Goal: Task Accomplishment & Management: Manage account settings

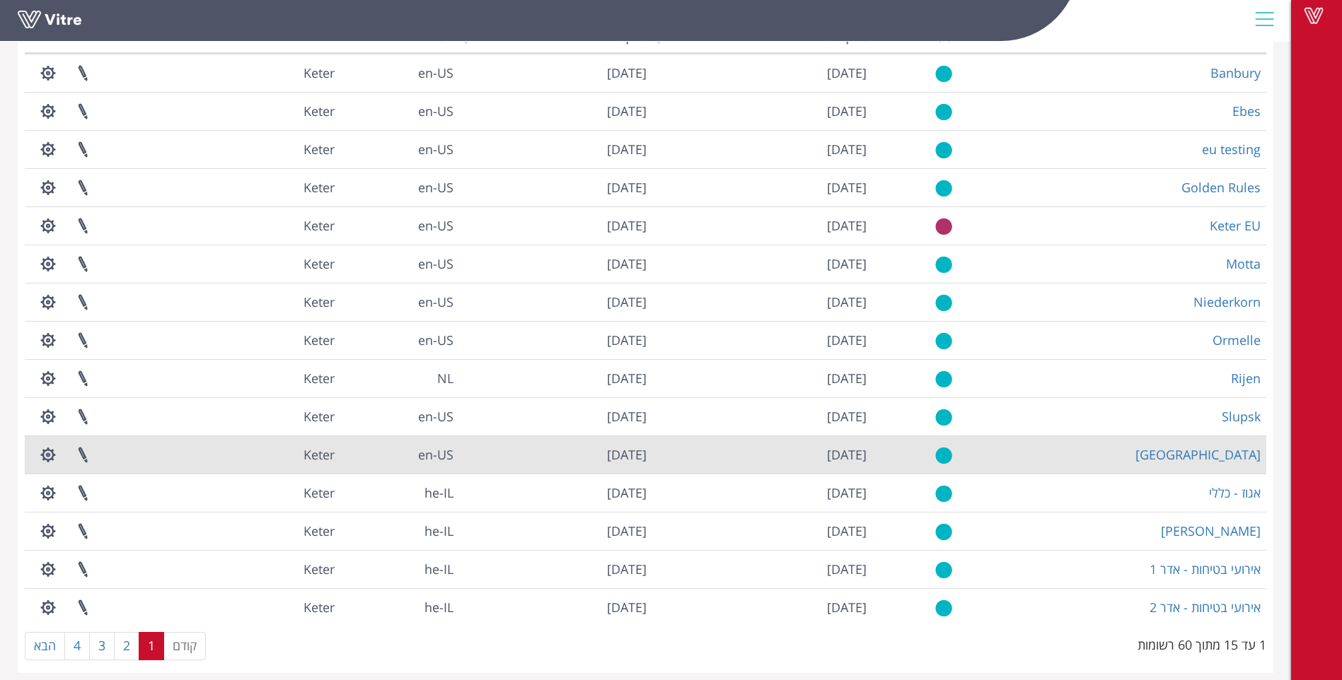
scroll to position [133, 0]
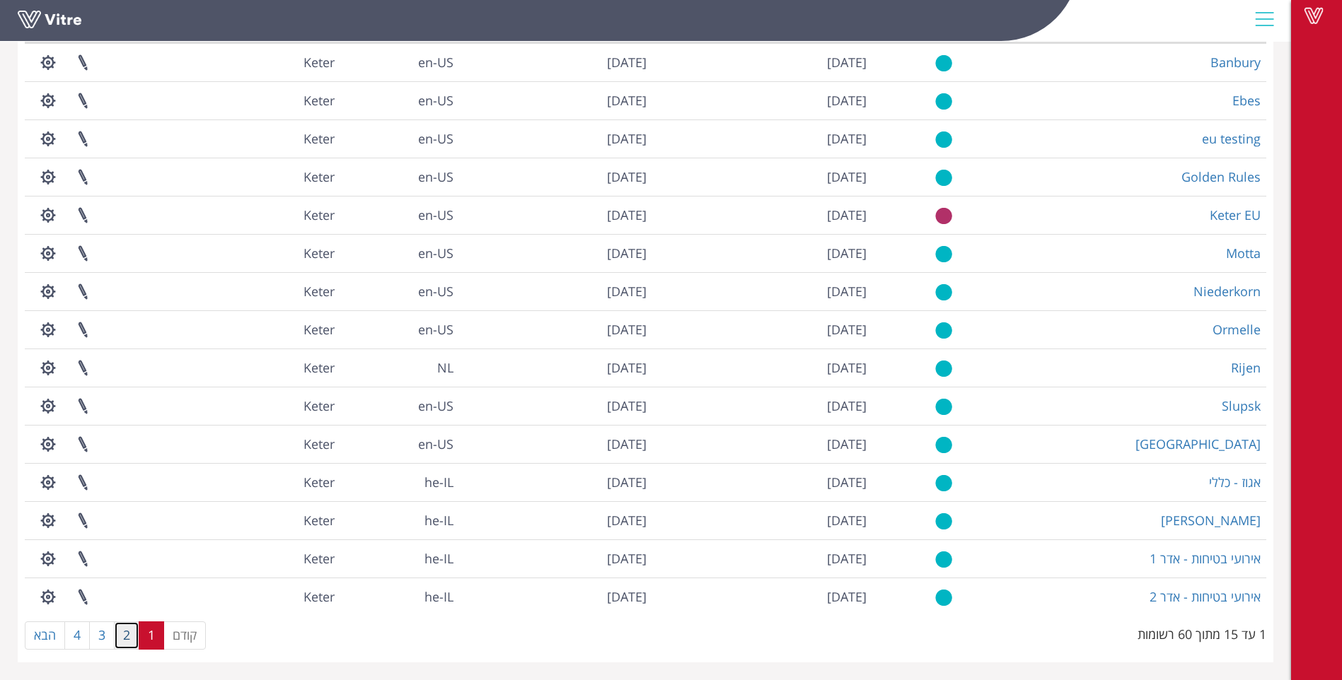
click at [129, 640] on link "2" at bounding box center [126, 636] width 25 height 28
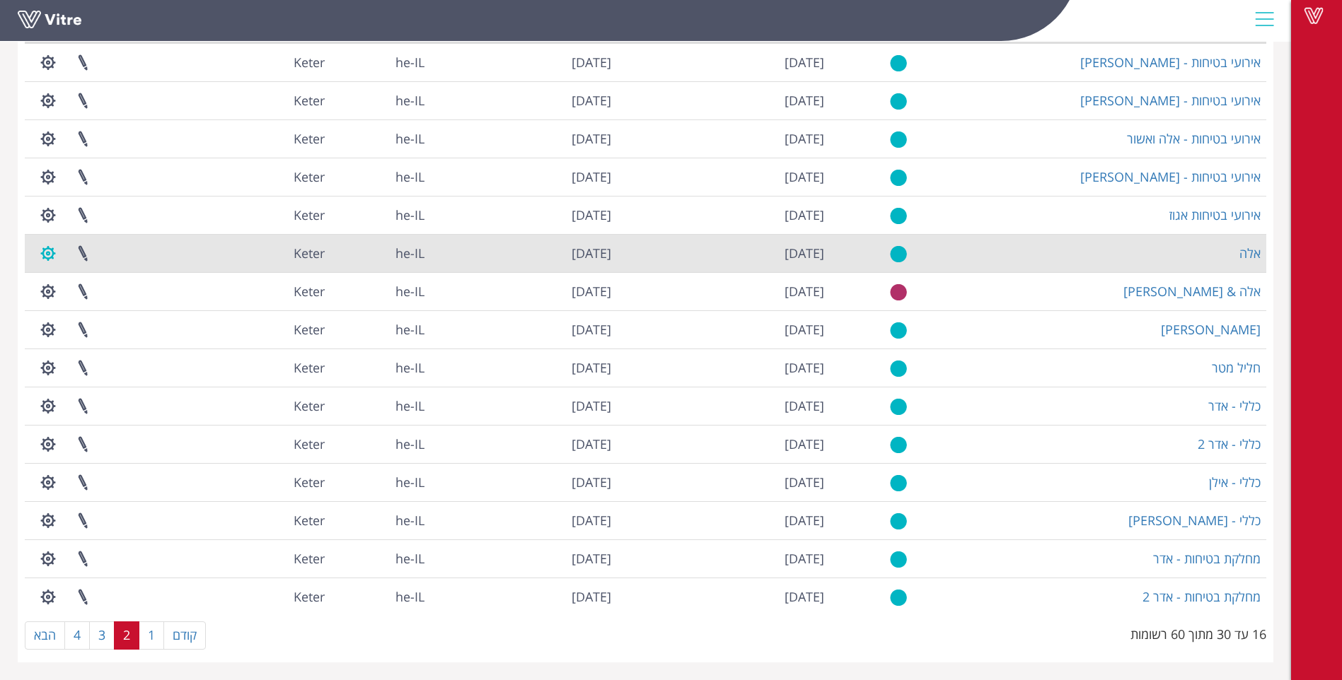
click at [42, 252] on button "button" at bounding box center [47, 253] width 35 height 37
click at [92, 308] on link "ניהול הרשאות בפרוייקט" at bounding box center [91, 305] width 120 height 18
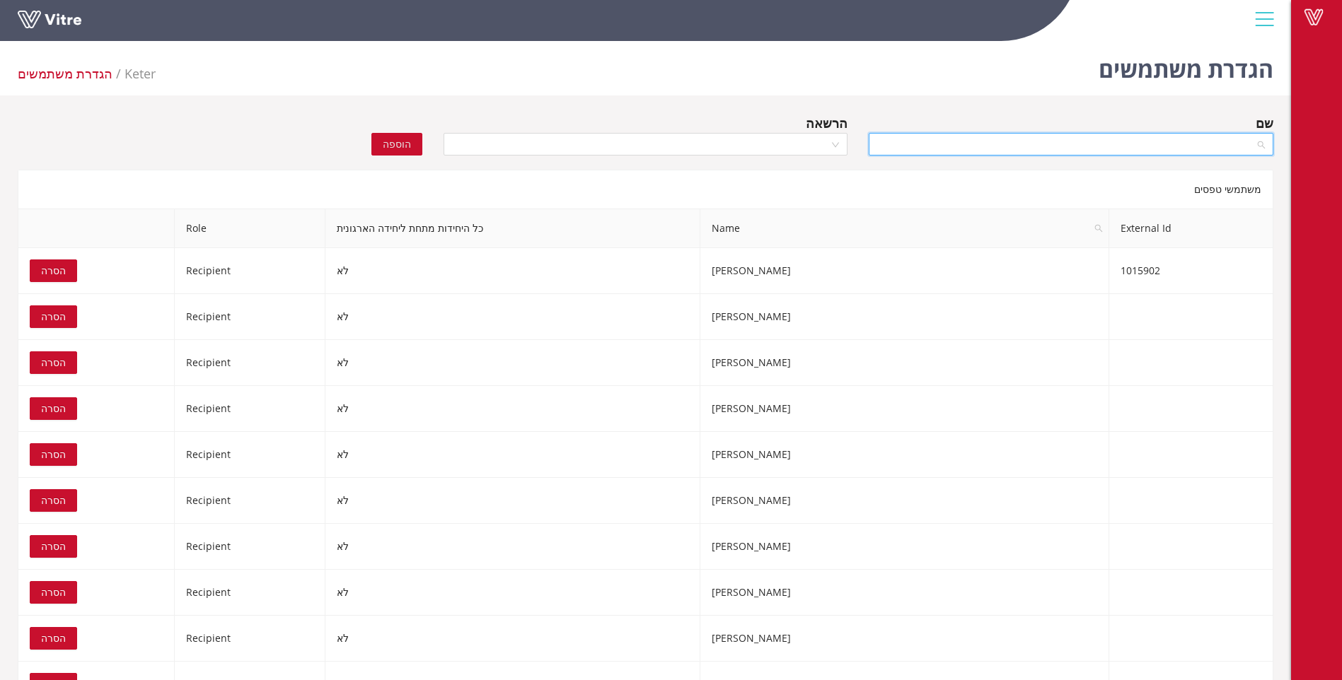
click at [1180, 149] on input "search" at bounding box center [1066, 144] width 378 height 21
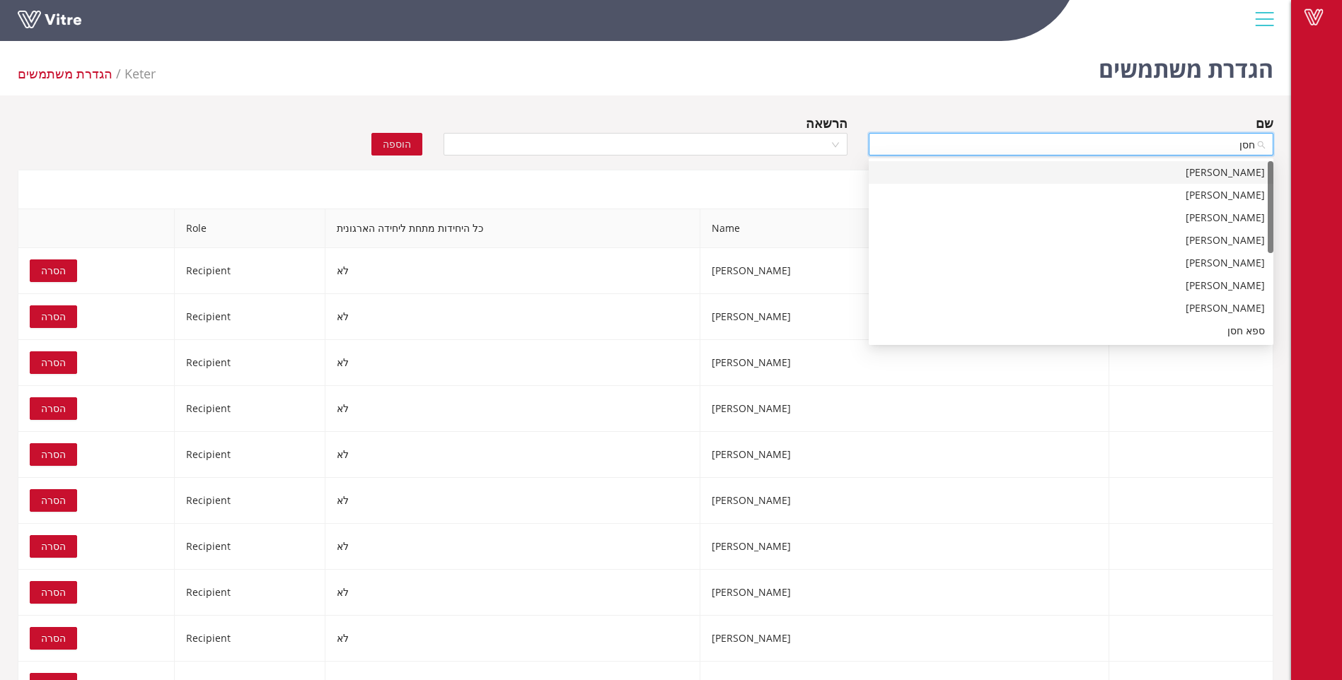
type input "חסן"
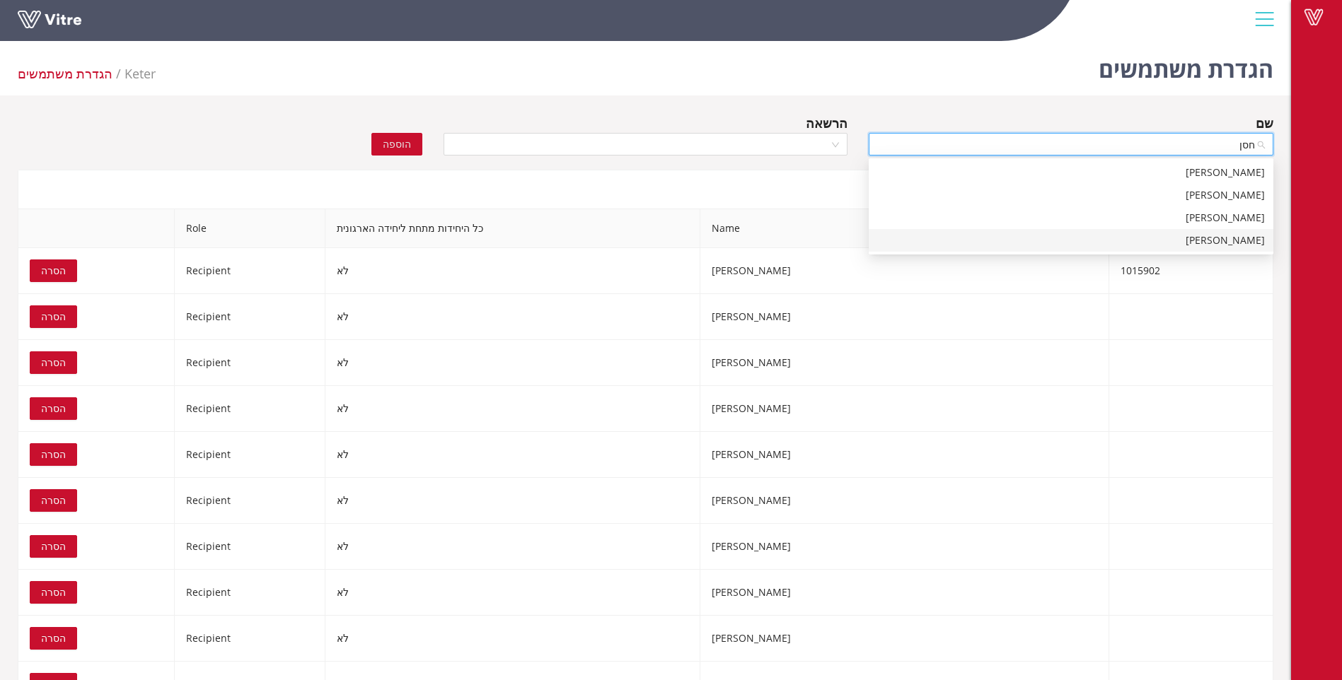
click at [1240, 241] on div "[PERSON_NAME]" at bounding box center [1071, 241] width 388 height 16
click at [836, 141] on div at bounding box center [645, 144] width 405 height 23
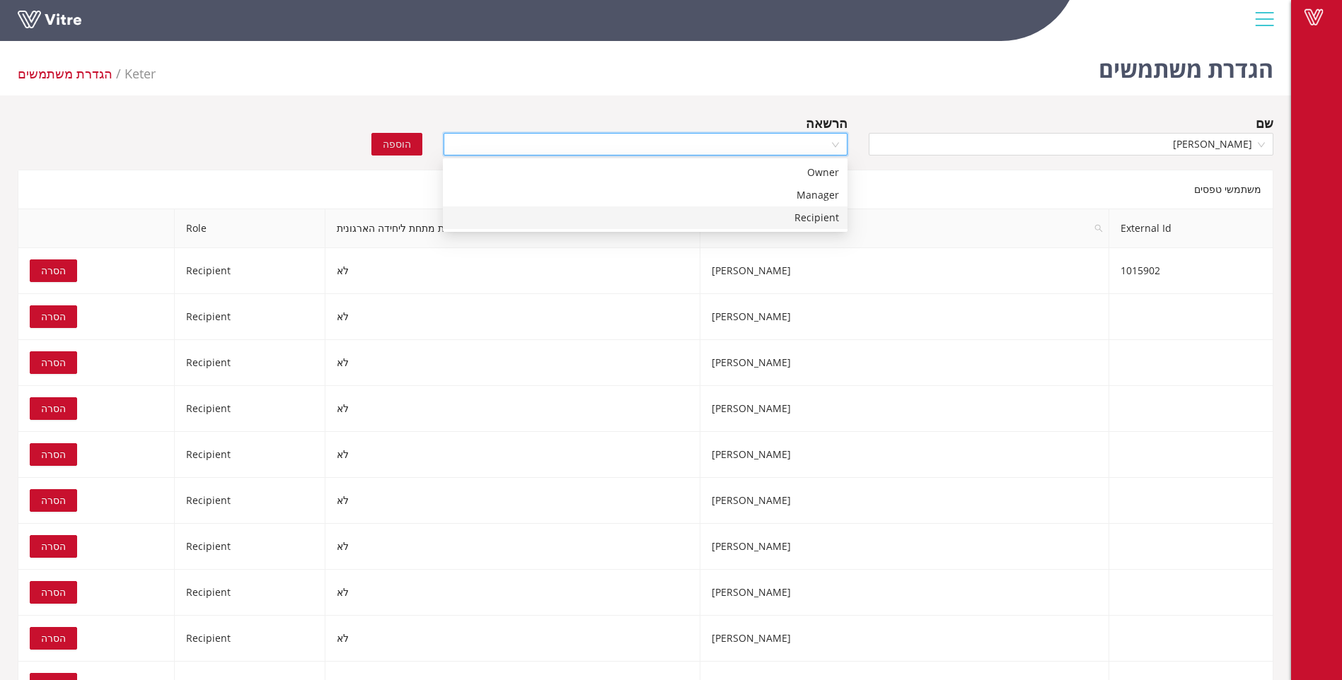
drag, startPoint x: 816, startPoint y: 221, endPoint x: 608, endPoint y: 191, distance: 210.0
click at [813, 221] on div "Recipient" at bounding box center [645, 218] width 388 height 16
click at [395, 145] on span "הוספה" at bounding box center [397, 145] width 28 height 16
